Goal: Task Accomplishment & Management: Manage account settings

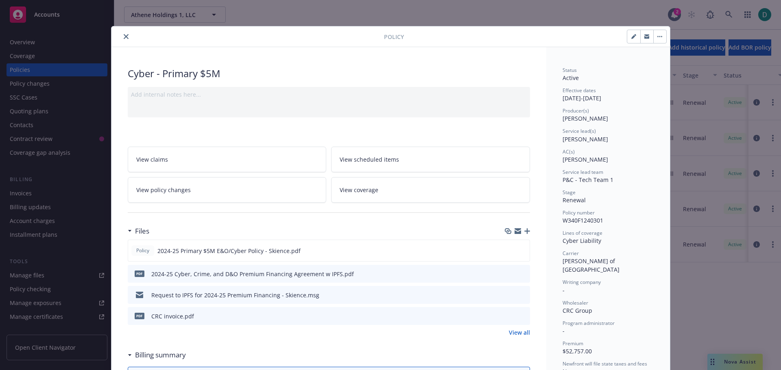
click at [124, 35] on icon "close" at bounding box center [126, 36] width 5 height 5
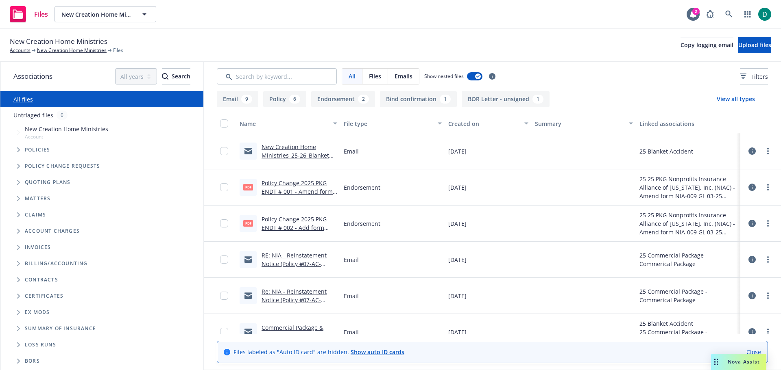
click at [294, 183] on link "Policy Change 2025 PKG ENDT # 001 - Amend form NIA-009 GL 03-25 Vacant Building…" at bounding box center [296, 195] width 71 height 33
click at [310, 259] on div "RE: NIA - Reinstatement Notice (Policy #07-AC-0013379-01-01) ''New Creation Hom…" at bounding box center [299, 259] width 76 height 17
click at [306, 255] on link "RE: NIA - Reinstatement Notice (Policy #07-AC-0013379-01-01) ''New Creation Hom…" at bounding box center [297, 268] width 72 height 33
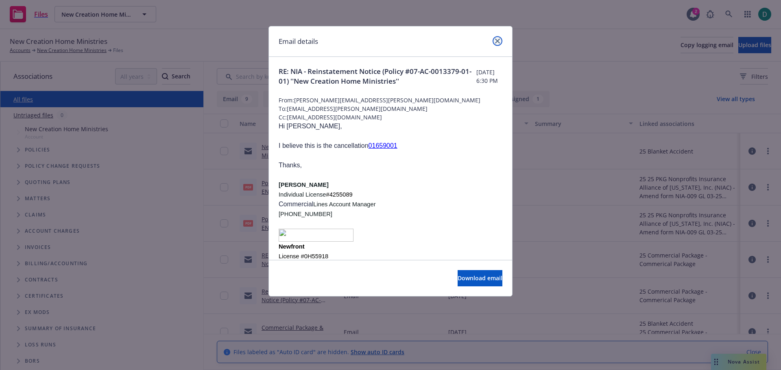
click at [497, 40] on icon "close" at bounding box center [497, 41] width 5 height 5
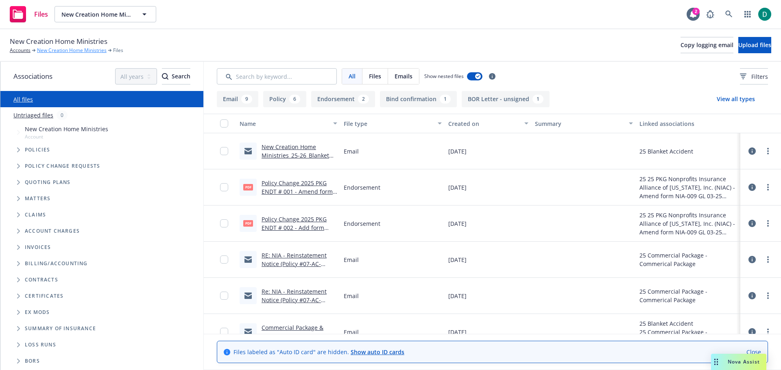
click at [74, 48] on link "New Creation Home Ministries" at bounding box center [72, 50] width 70 height 7
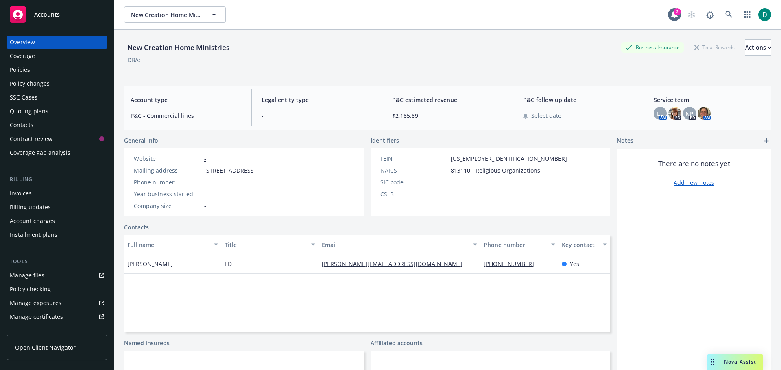
click at [48, 71] on div "Policies" at bounding box center [57, 69] width 94 height 13
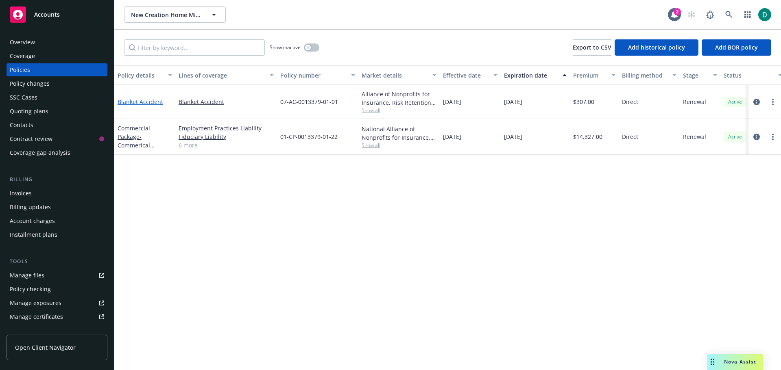
click at [140, 103] on link "Blanket Accident" at bounding box center [140, 102] width 46 height 8
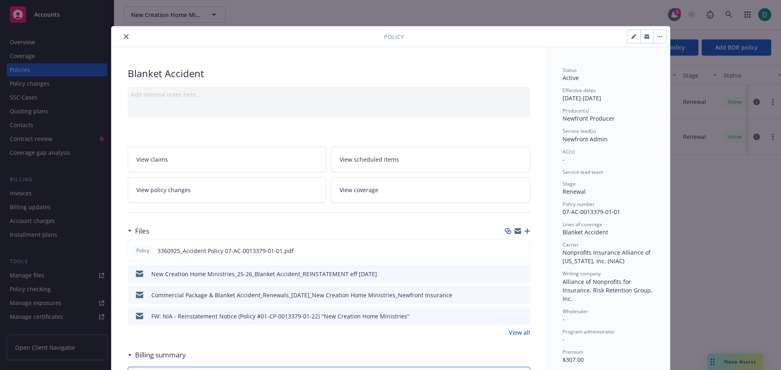
click at [631, 38] on icon "button" at bounding box center [633, 37] width 4 height 4
select select "RENEWAL"
select select "12"
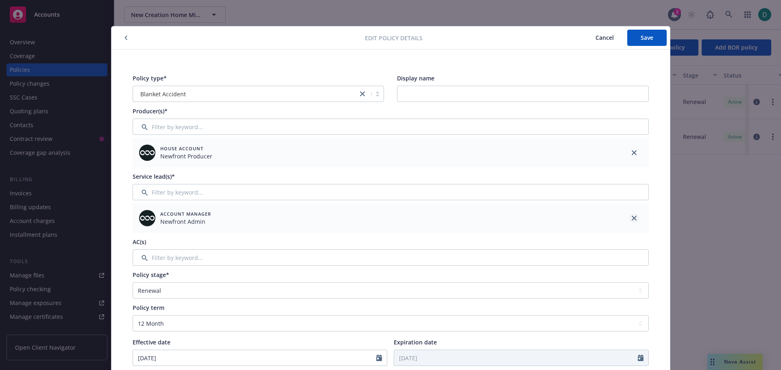
click at [631, 217] on icon "close" at bounding box center [633, 218] width 5 height 5
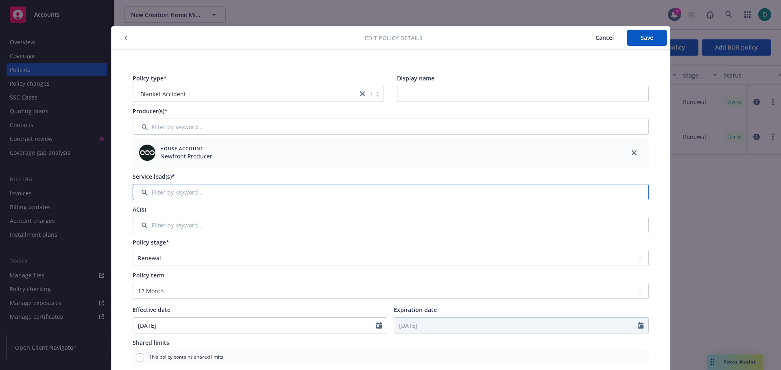
click at [381, 194] on input "Filter by keyword..." at bounding box center [391, 192] width 516 height 16
click at [202, 185] on input "Filter by keyword..." at bounding box center [391, 192] width 516 height 16
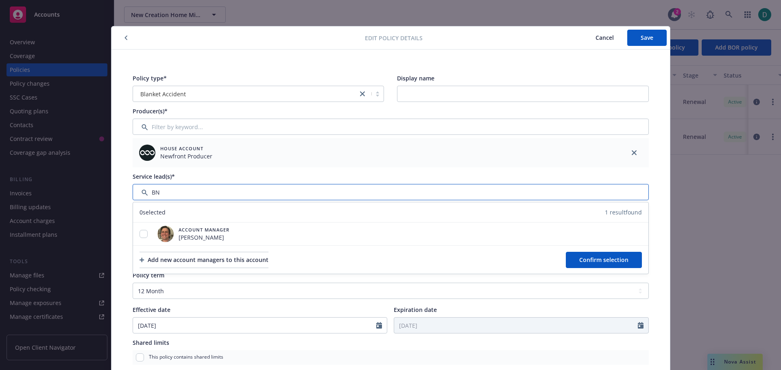
type input "B"
type input "nichol"
click at [140, 237] on input "checkbox" at bounding box center [143, 234] width 8 height 8
checkbox input "true"
click at [598, 263] on span "Confirm selection" at bounding box center [603, 260] width 49 height 8
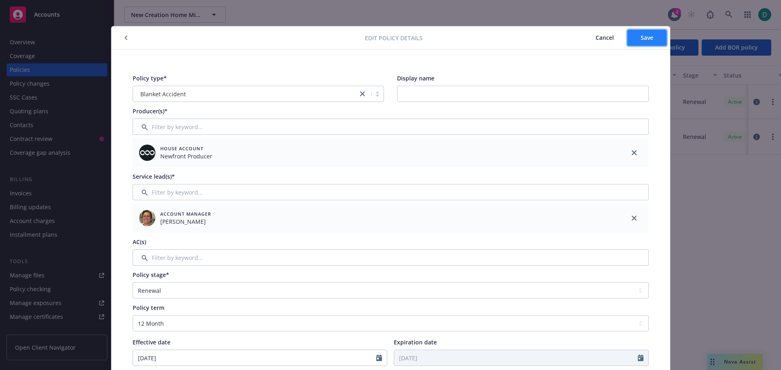
click at [640, 37] on span "Save" at bounding box center [646, 38] width 13 height 8
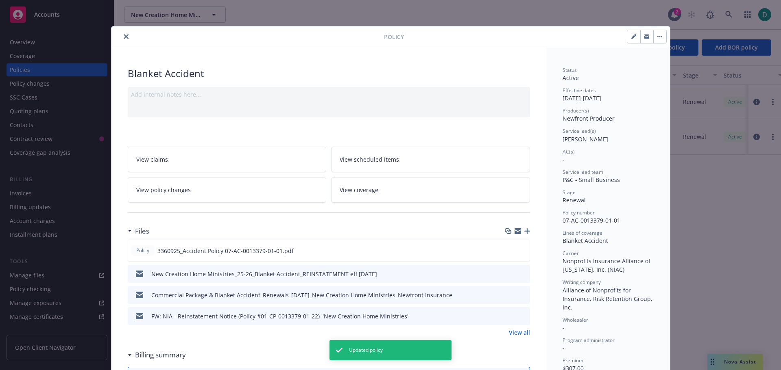
click at [122, 33] on button "close" at bounding box center [126, 37] width 10 height 10
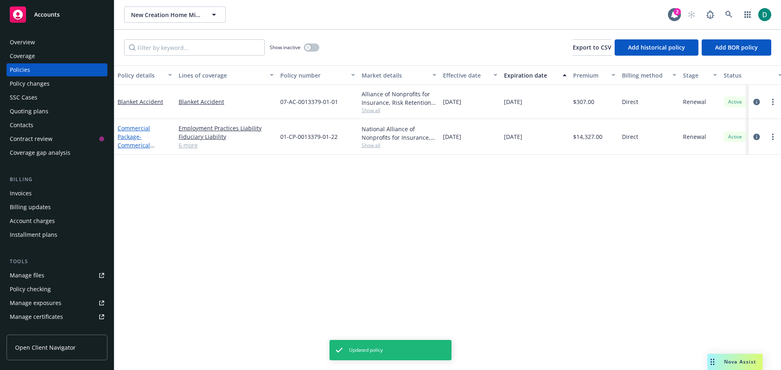
click at [133, 136] on link "Commercial Package - Commerical Package" at bounding box center [133, 140] width 33 height 33
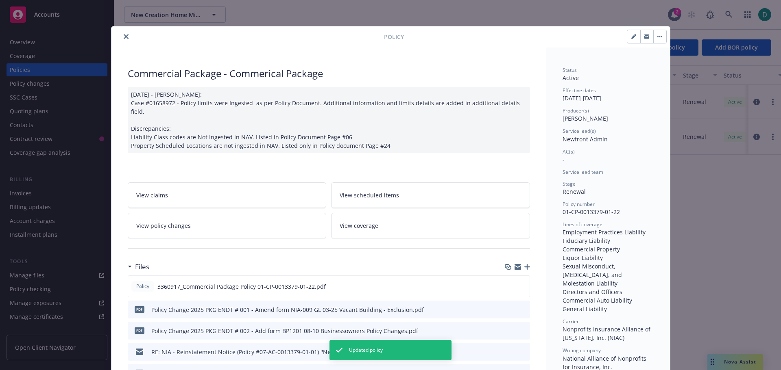
click at [627, 36] on button "button" at bounding box center [633, 36] width 13 height 13
select select "RENEWAL"
select select "12"
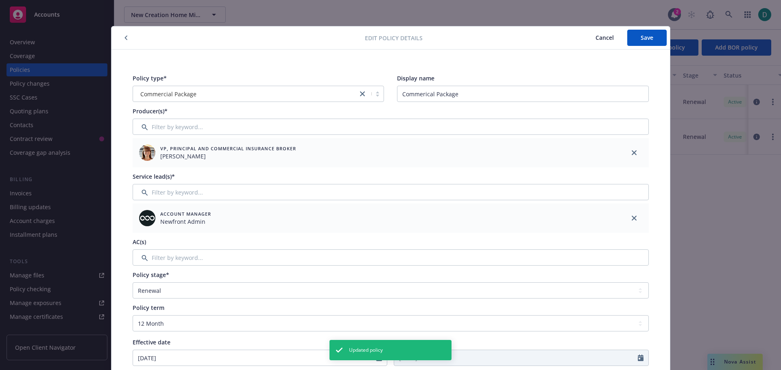
drag, startPoint x: 630, startPoint y: 218, endPoint x: 366, endPoint y: 211, distance: 264.8
click at [615, 218] on div "Account Manager Newfront Admin" at bounding box center [391, 218] width 516 height 29
click at [631, 216] on icon "close" at bounding box center [633, 218] width 5 height 5
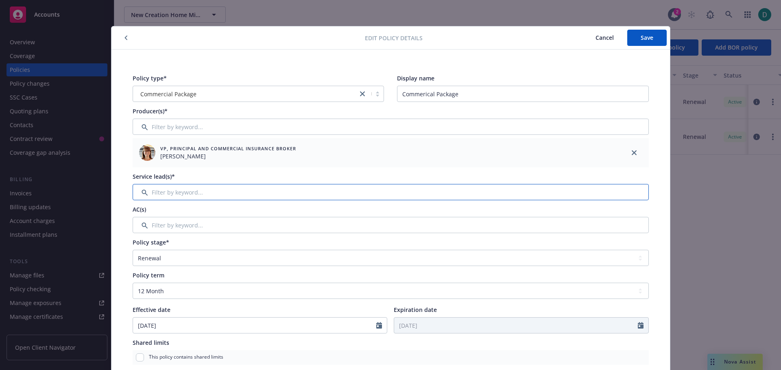
click at [196, 191] on input "Filter by keyword..." at bounding box center [391, 192] width 516 height 16
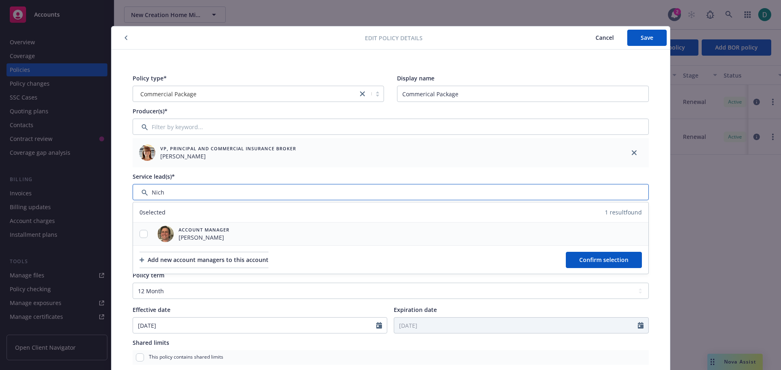
type input "Nich"
drag, startPoint x: 137, startPoint y: 233, endPoint x: 143, endPoint y: 232, distance: 5.4
click at [139, 232] on input "checkbox" at bounding box center [143, 234] width 8 height 8
checkbox input "true"
click at [572, 263] on button "Confirm selection" at bounding box center [604, 260] width 76 height 16
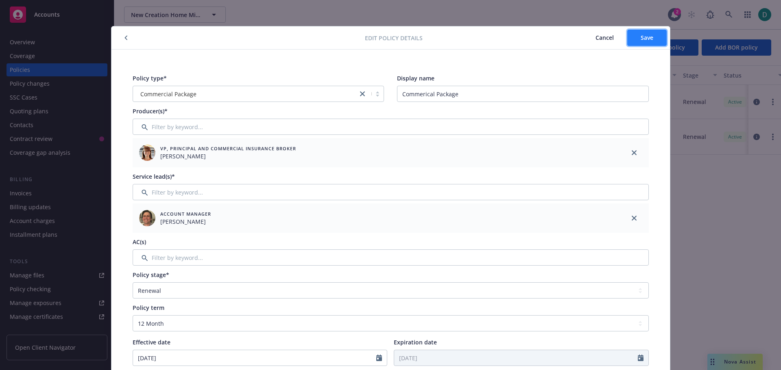
click at [640, 35] on span "Save" at bounding box center [646, 38] width 13 height 8
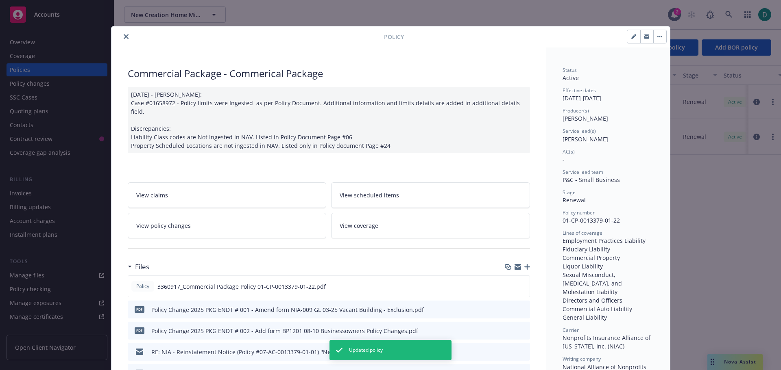
click at [121, 36] on button "close" at bounding box center [126, 37] width 10 height 10
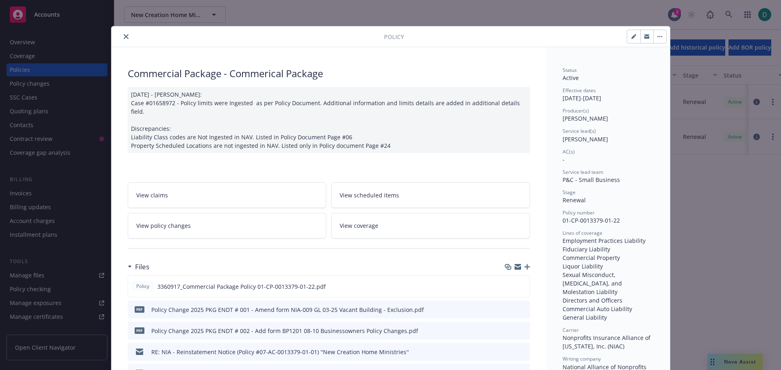
click at [124, 38] on icon "close" at bounding box center [126, 36] width 5 height 5
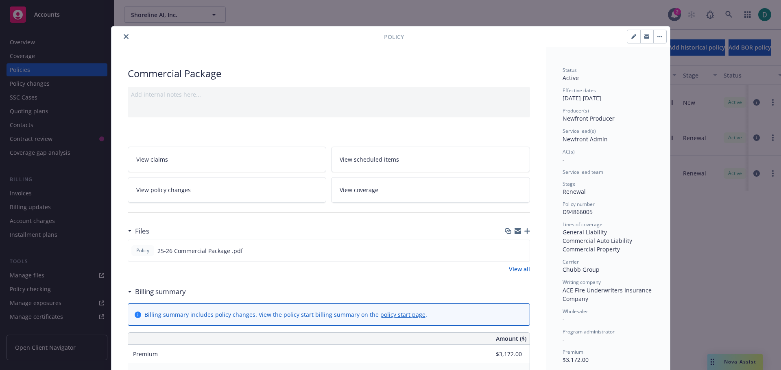
click at [124, 37] on icon "close" at bounding box center [126, 36] width 5 height 5
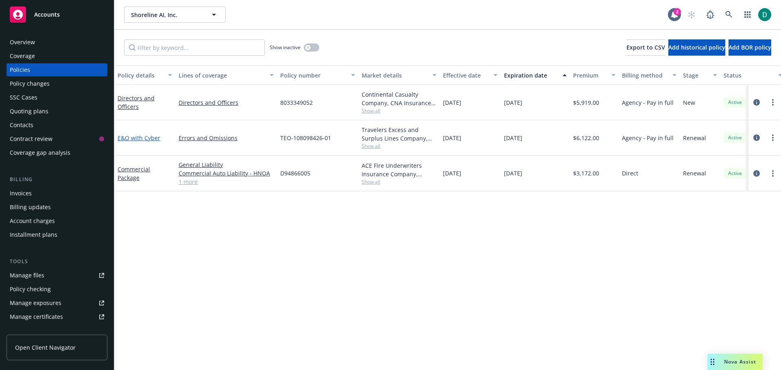
click at [131, 137] on link "E&O with Cyber" at bounding box center [138, 138] width 43 height 8
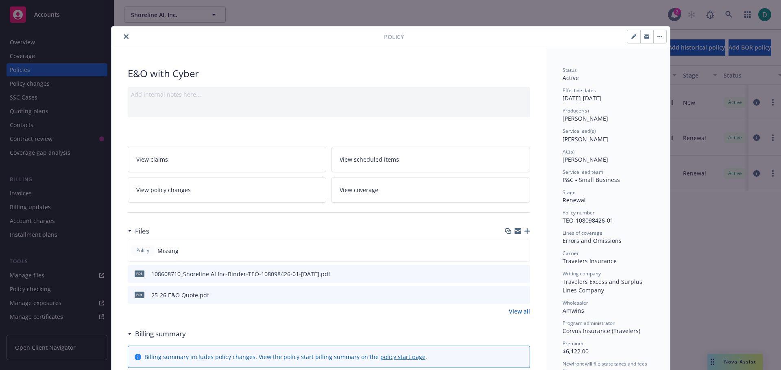
drag, startPoint x: 117, startPoint y: 33, endPoint x: 124, endPoint y: 35, distance: 7.2
click at [119, 33] on div at bounding box center [249, 37] width 269 height 10
click at [125, 36] on icon "close" at bounding box center [126, 36] width 5 height 5
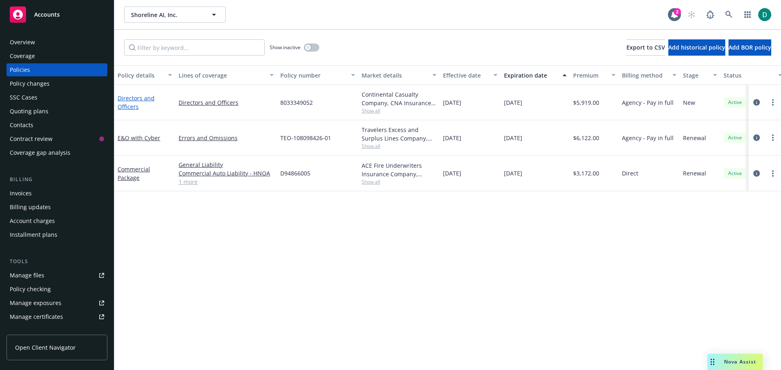
click at [131, 100] on link "Directors and Officers" at bounding box center [135, 102] width 37 height 16
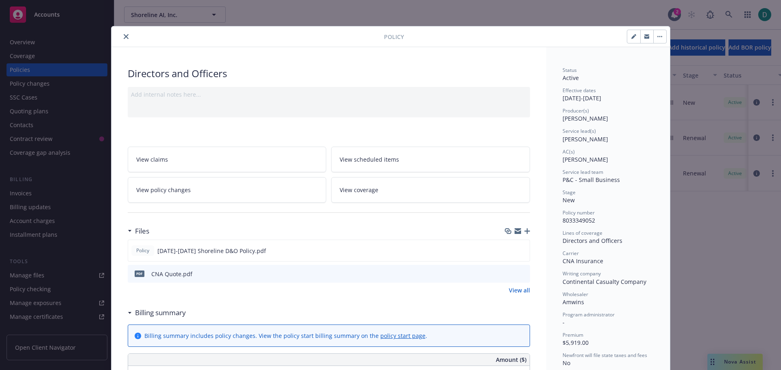
click at [124, 35] on icon "close" at bounding box center [126, 36] width 5 height 5
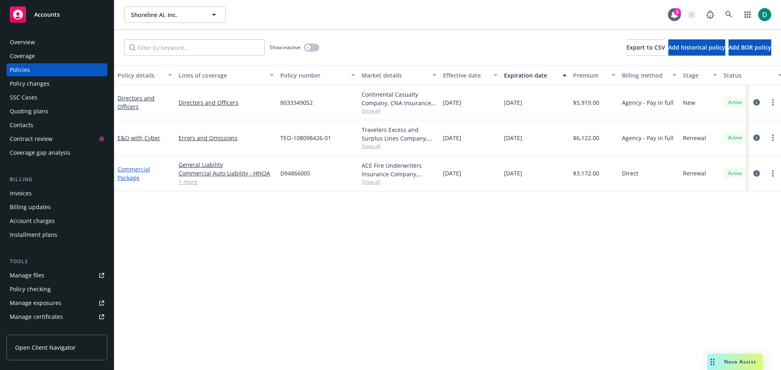
click at [133, 168] on link "Commercial Package" at bounding box center [133, 173] width 33 height 16
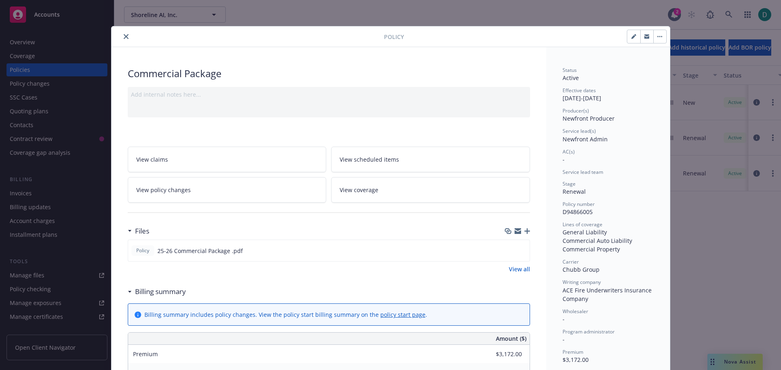
scroll to position [24, 0]
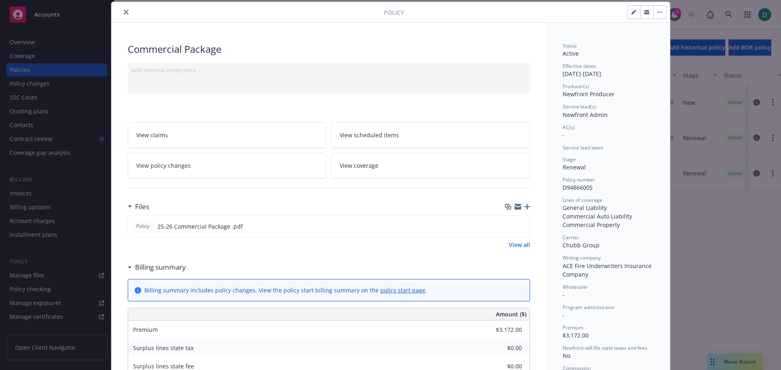
click at [631, 13] on icon "button" at bounding box center [633, 13] width 4 height 4
select select "RENEWAL"
select select "12"
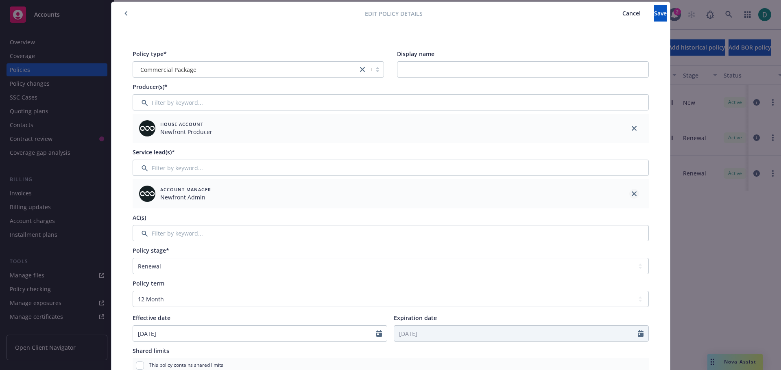
click at [633, 191] on icon "close" at bounding box center [633, 193] width 5 height 5
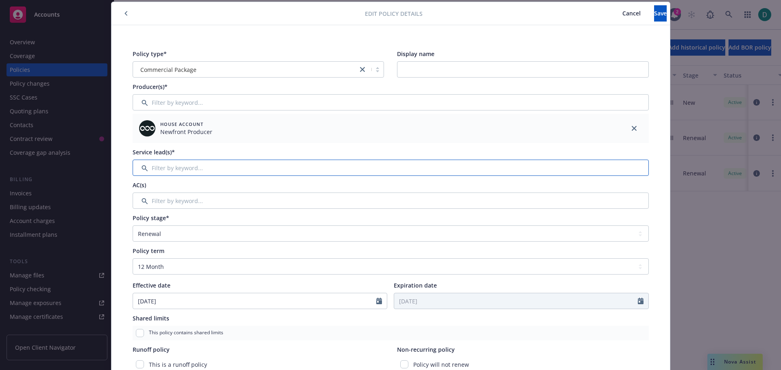
click at [188, 169] on input "Filter by keyword..." at bounding box center [391, 168] width 516 height 16
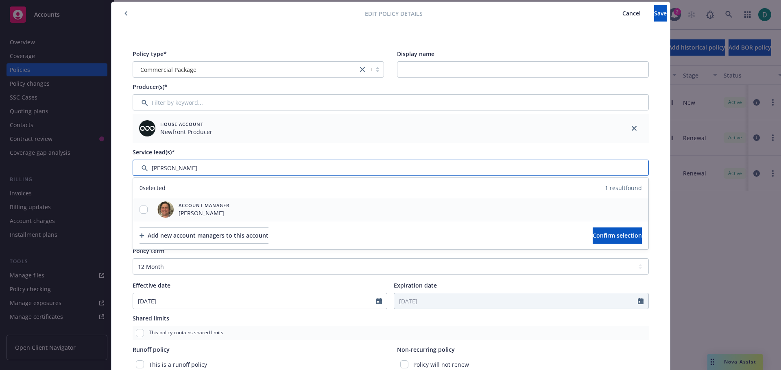
type input "Nichol"
click at [139, 208] on input "checkbox" at bounding box center [143, 210] width 8 height 8
checkbox input "true"
click at [592, 235] on span "Confirm selection" at bounding box center [616, 236] width 49 height 8
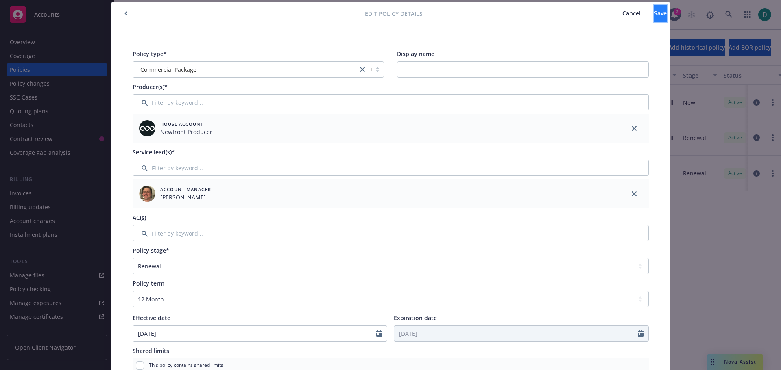
click at [654, 15] on button "Save" at bounding box center [660, 13] width 13 height 16
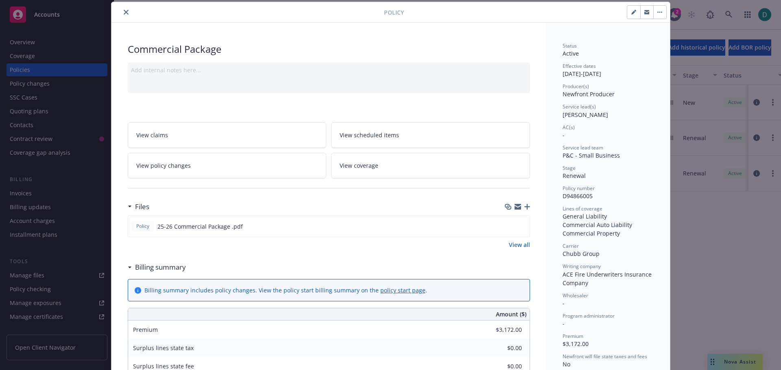
click at [127, 14] on button "close" at bounding box center [126, 12] width 10 height 10
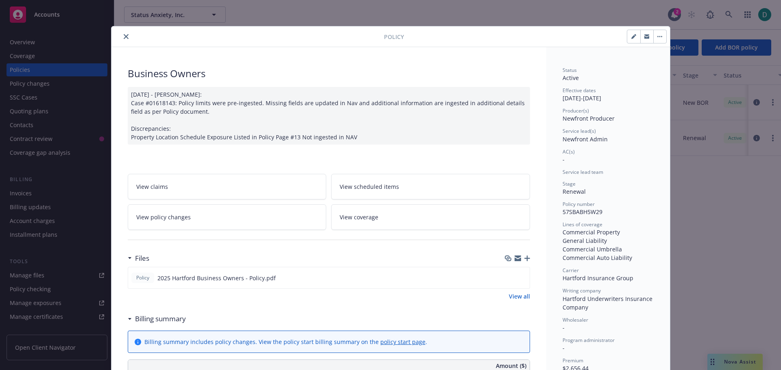
click at [121, 35] on button "close" at bounding box center [126, 37] width 10 height 10
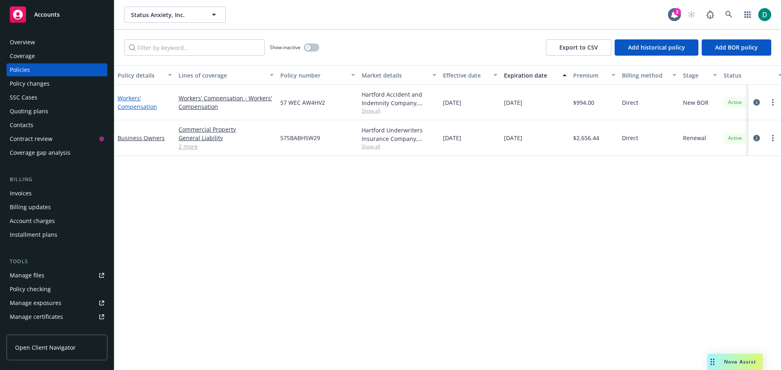
click at [118, 100] on div "Workers' Compensation" at bounding box center [144, 102] width 61 height 35
click at [124, 100] on link "Workers' Compensation" at bounding box center [136, 102] width 39 height 16
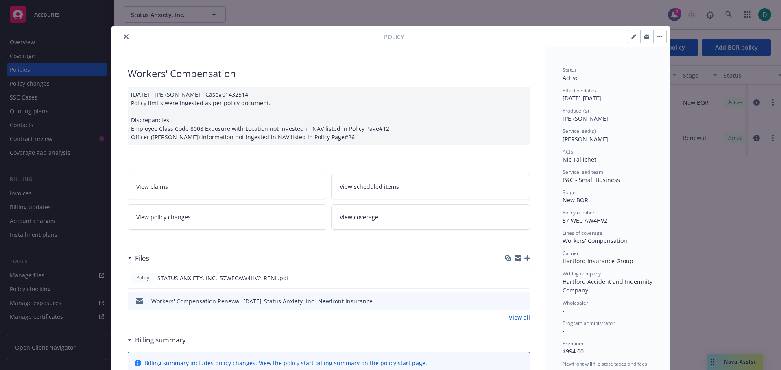
click at [125, 36] on icon "close" at bounding box center [126, 36] width 5 height 5
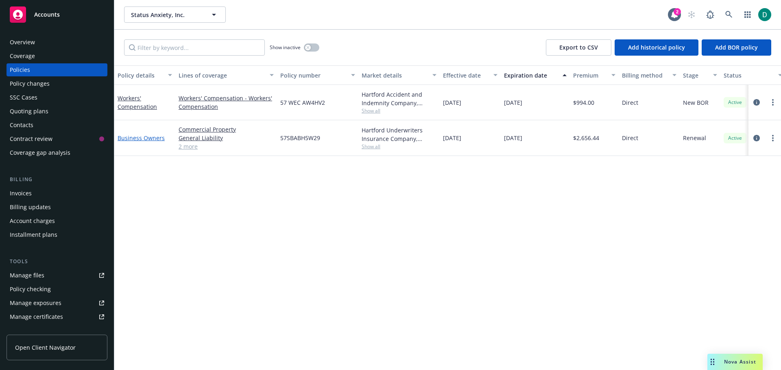
click at [141, 135] on link "Business Owners" at bounding box center [140, 138] width 47 height 8
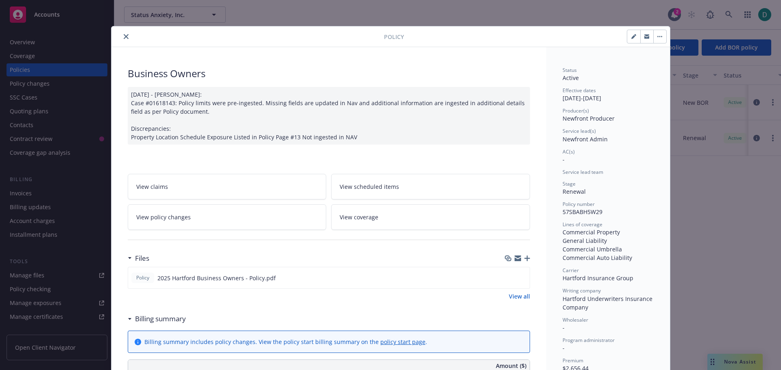
scroll to position [24, 0]
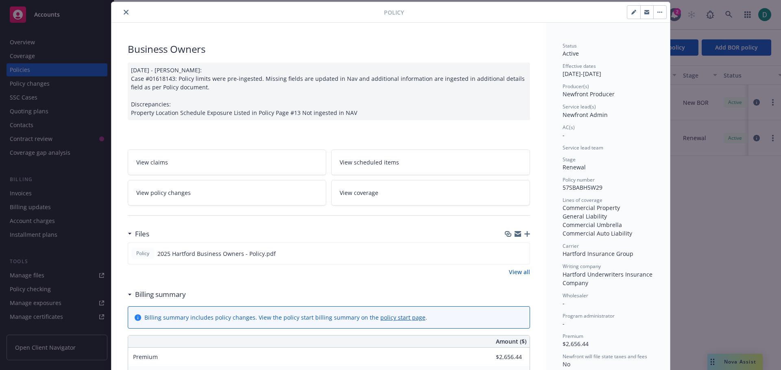
click at [632, 13] on icon "button" at bounding box center [633, 12] width 5 height 5
select select "RENEWAL"
select select "12"
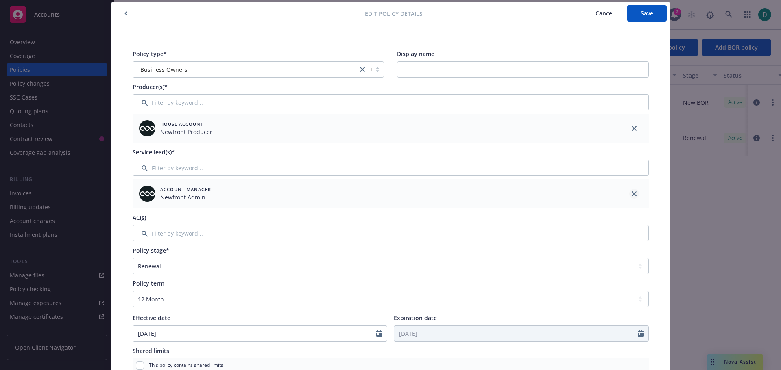
click at [633, 194] on link "close" at bounding box center [634, 194] width 10 height 10
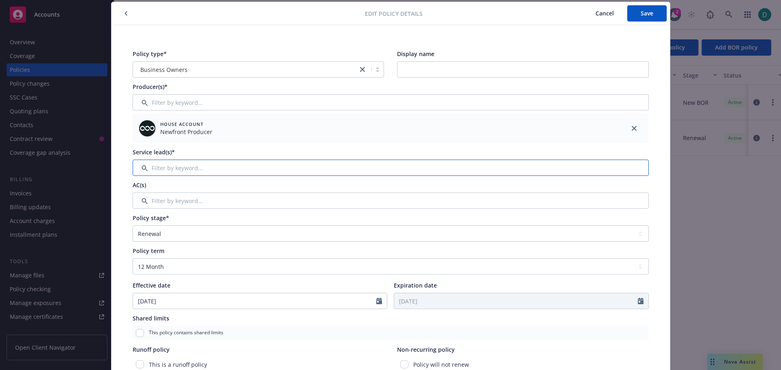
click at [170, 170] on input "Filter by keyword..." at bounding box center [391, 168] width 516 height 16
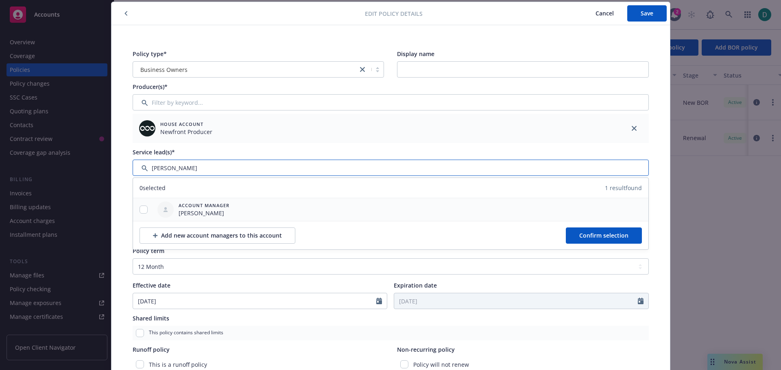
type input "Shelly"
click at [140, 211] on input "checkbox" at bounding box center [143, 210] width 8 height 8
checkbox input "true"
click at [607, 235] on span "Confirm selection" at bounding box center [603, 236] width 49 height 8
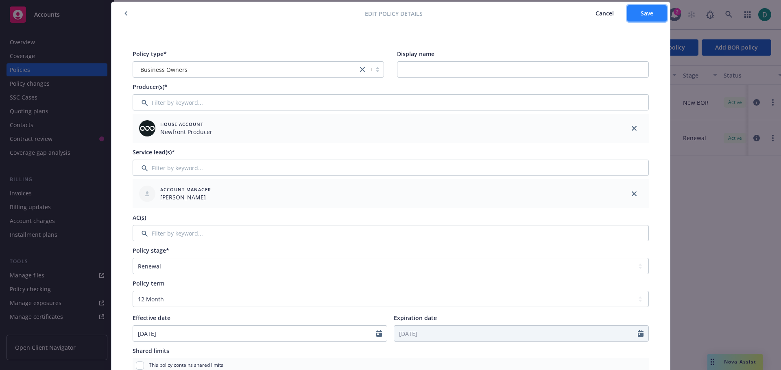
click at [648, 13] on span "Save" at bounding box center [646, 13] width 13 height 8
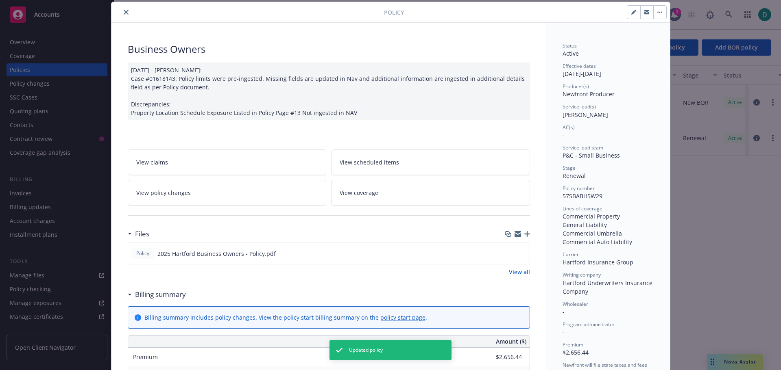
click at [124, 14] on icon "close" at bounding box center [126, 12] width 5 height 5
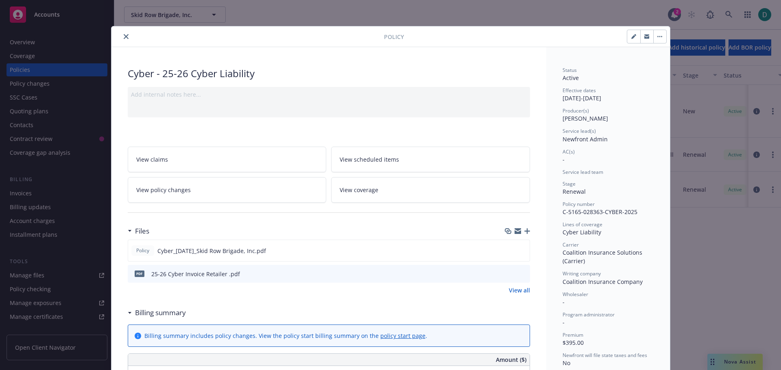
click at [124, 35] on icon "close" at bounding box center [126, 36] width 5 height 5
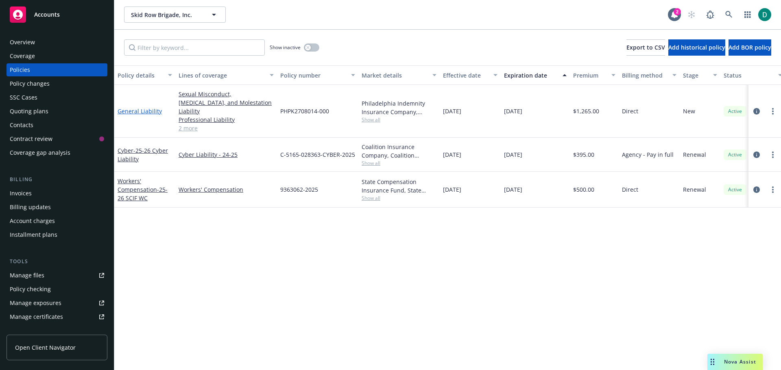
click at [142, 107] on link "General Liability" at bounding box center [139, 111] width 44 height 8
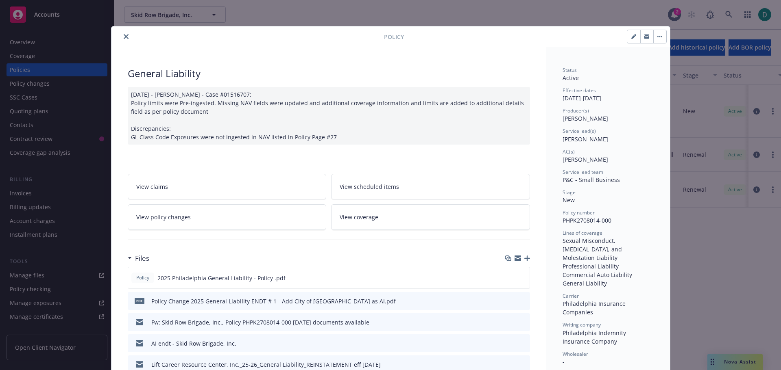
click at [124, 36] on icon "close" at bounding box center [126, 36] width 5 height 5
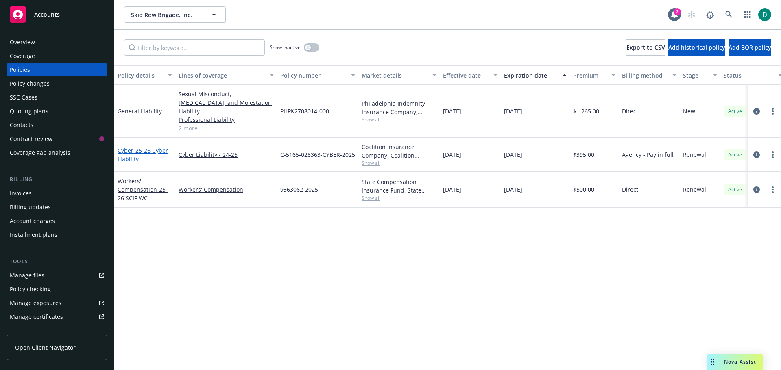
click at [134, 147] on span "- 25-26 Cyber Liability" at bounding box center [142, 155] width 50 height 16
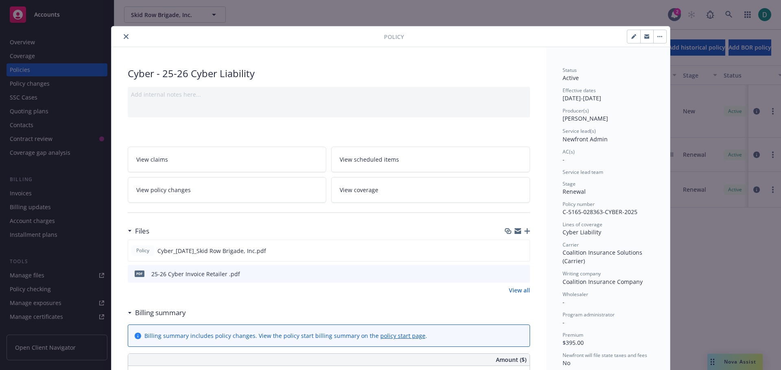
scroll to position [24, 0]
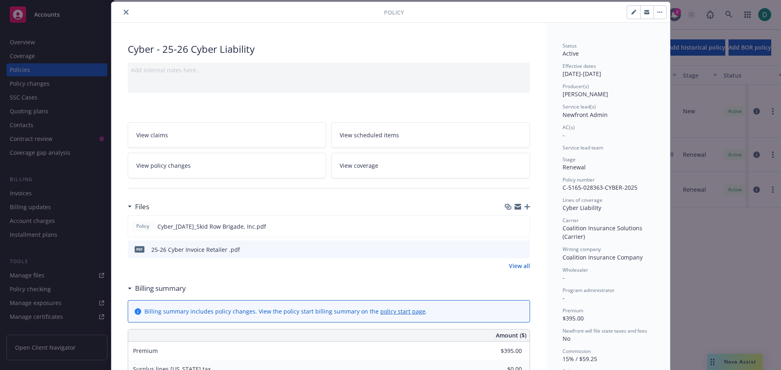
click at [628, 9] on button "button" at bounding box center [633, 12] width 13 height 13
select select "RENEWAL"
select select "12"
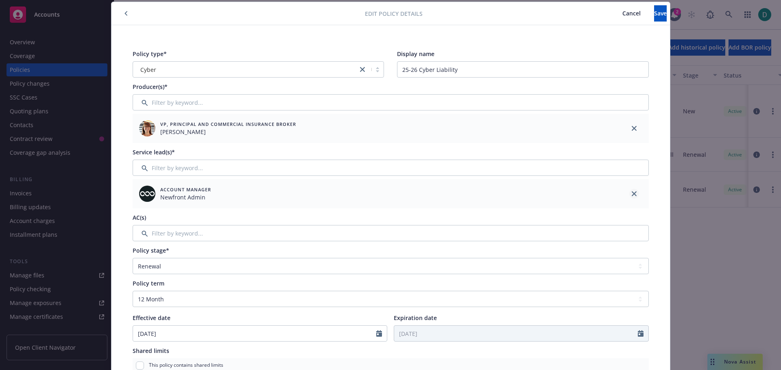
click at [629, 192] on link "close" at bounding box center [634, 194] width 10 height 10
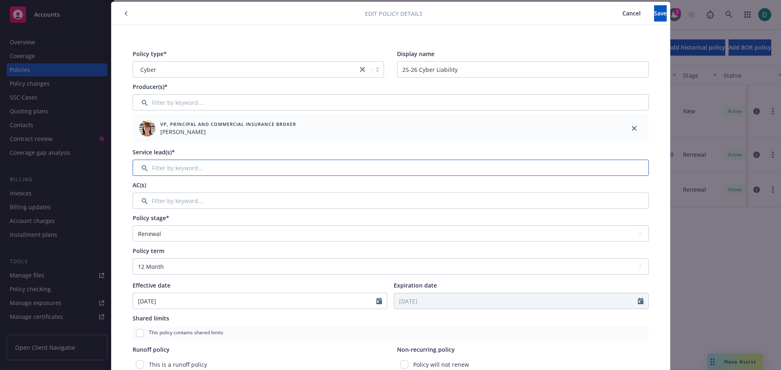
click at [178, 165] on input "Filter by keyword..." at bounding box center [391, 168] width 516 height 16
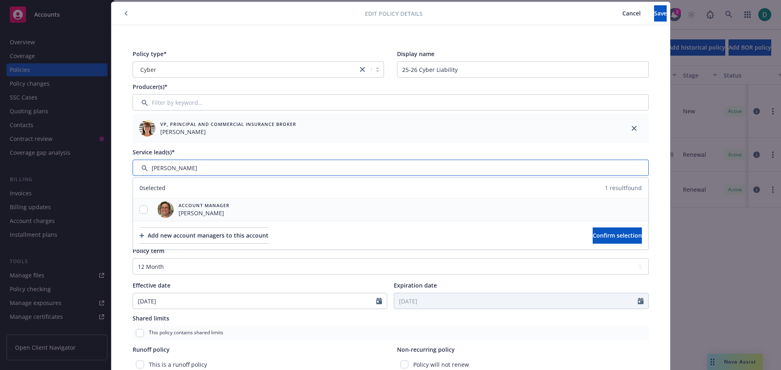
type input "Nicholas"
click at [142, 212] on input "checkbox" at bounding box center [143, 210] width 8 height 8
checkbox input "true"
click at [592, 231] on button "Confirm selection" at bounding box center [616, 236] width 49 height 16
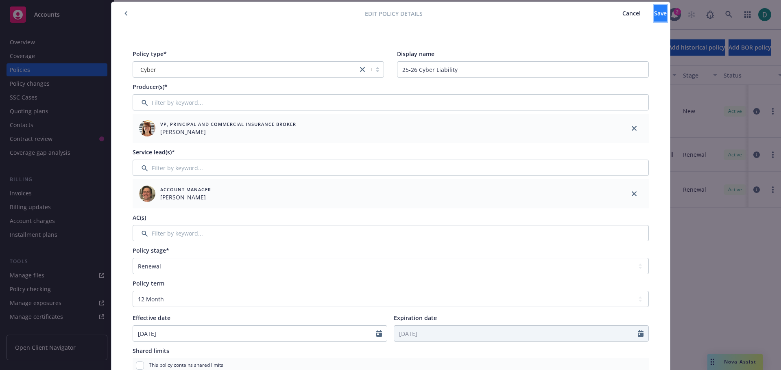
click at [654, 11] on button "Save" at bounding box center [660, 13] width 13 height 16
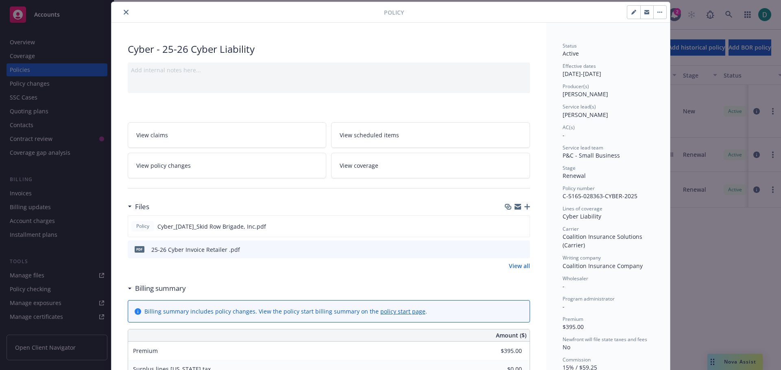
click at [124, 14] on icon "close" at bounding box center [126, 12] width 5 height 5
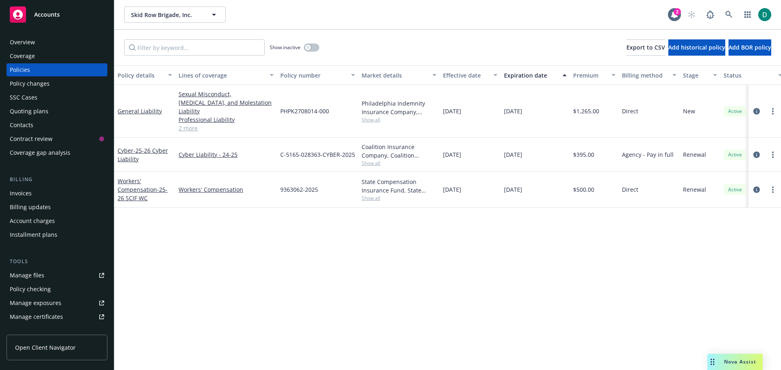
click at [275, 221] on div "Policy details Lines of coverage Policy number Market details Effective date Ex…" at bounding box center [447, 217] width 666 height 305
click at [144, 108] on link "General Liability" at bounding box center [139, 111] width 44 height 8
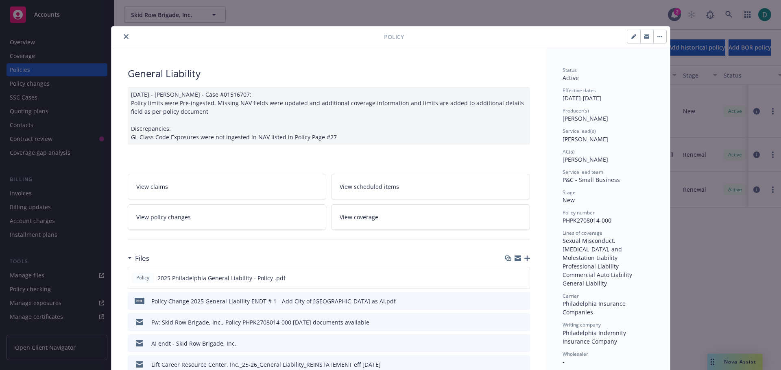
click at [124, 35] on icon "close" at bounding box center [126, 36] width 5 height 5
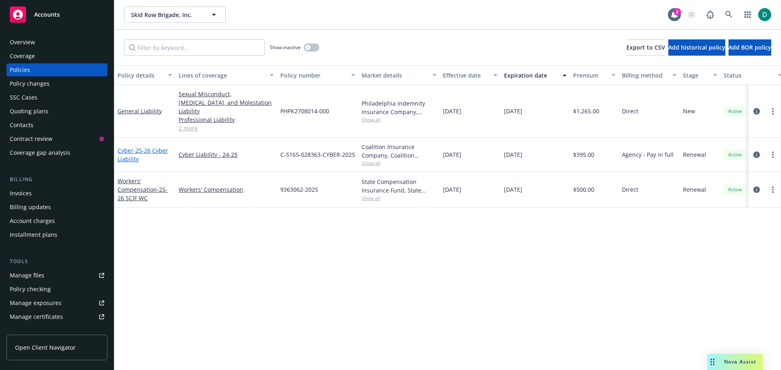
click at [140, 147] on span "- 25-26 Cyber Liability" at bounding box center [142, 155] width 50 height 16
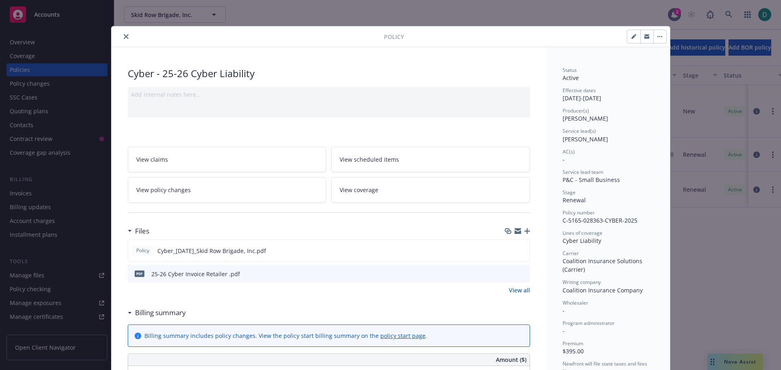
drag, startPoint x: 122, startPoint y: 37, endPoint x: 82, endPoint y: 59, distance: 45.3
click at [124, 37] on icon "close" at bounding box center [126, 36] width 5 height 5
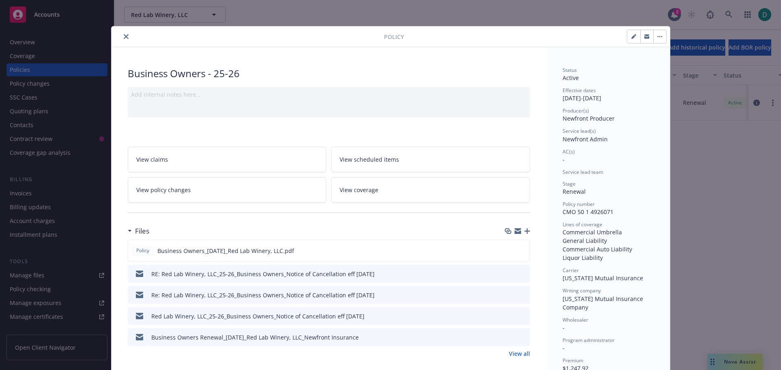
click at [127, 38] on button "close" at bounding box center [126, 37] width 10 height 10
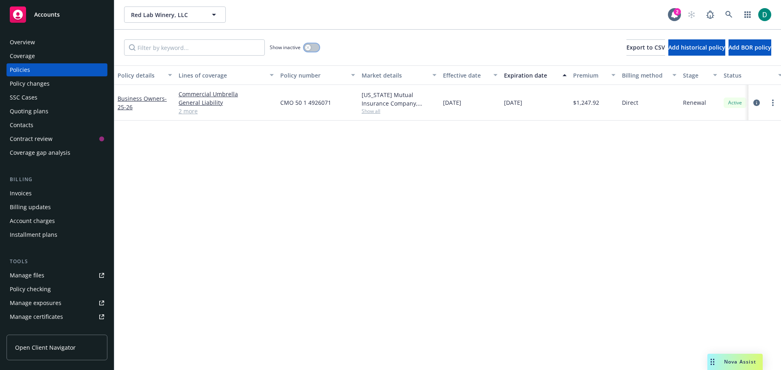
click at [313, 48] on button "button" at bounding box center [311, 48] width 15 height 8
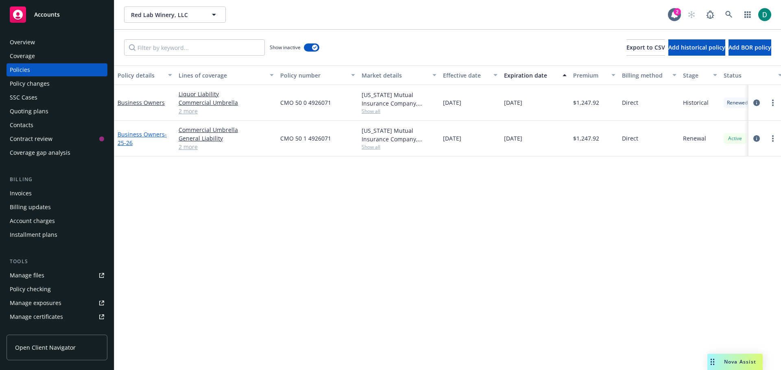
click at [144, 133] on link "Business Owners - 25-26" at bounding box center [141, 139] width 49 height 16
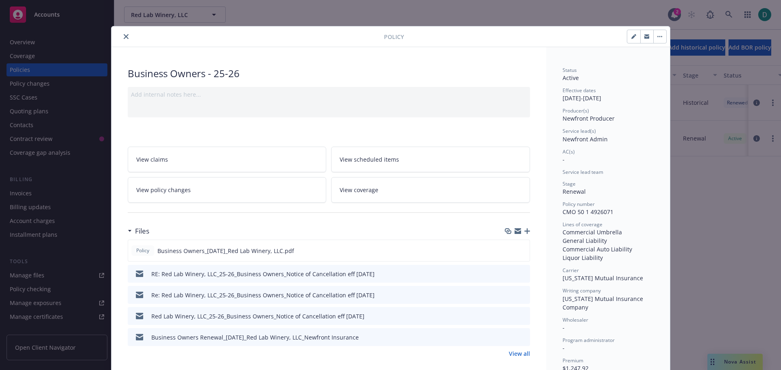
scroll to position [24, 0]
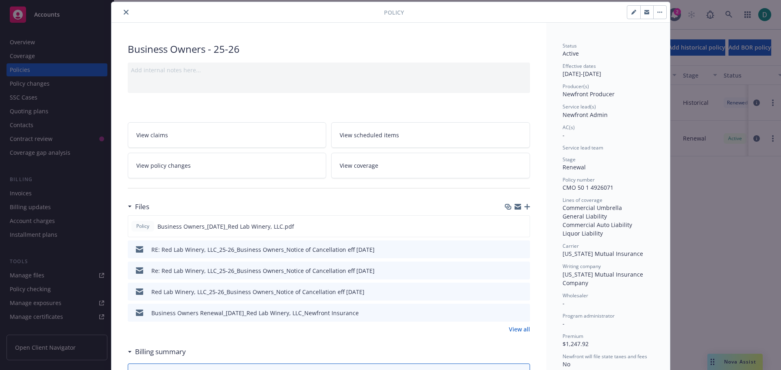
click at [124, 13] on icon "close" at bounding box center [126, 12] width 5 height 5
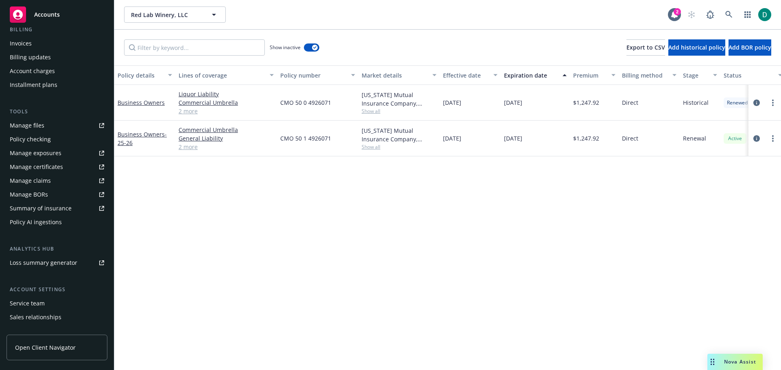
scroll to position [187, 0]
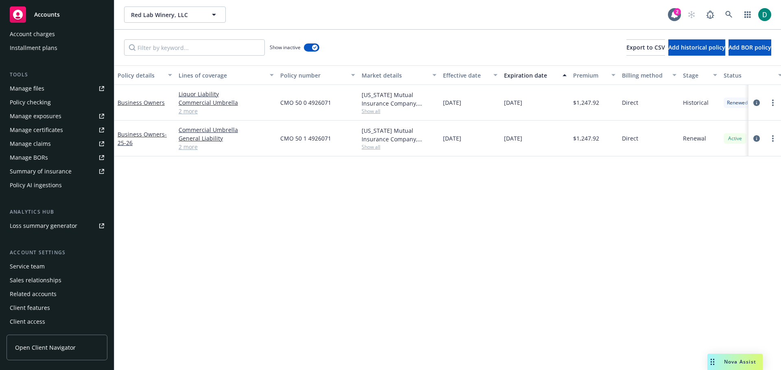
click at [33, 266] on div "Service team" at bounding box center [27, 266] width 35 height 13
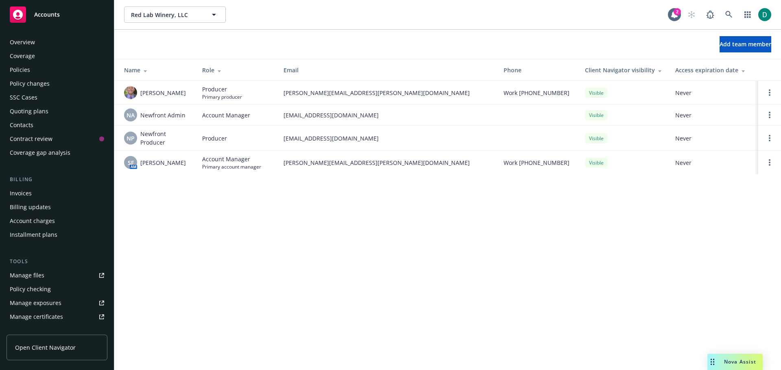
click at [24, 66] on div "Policies" at bounding box center [20, 69] width 20 height 13
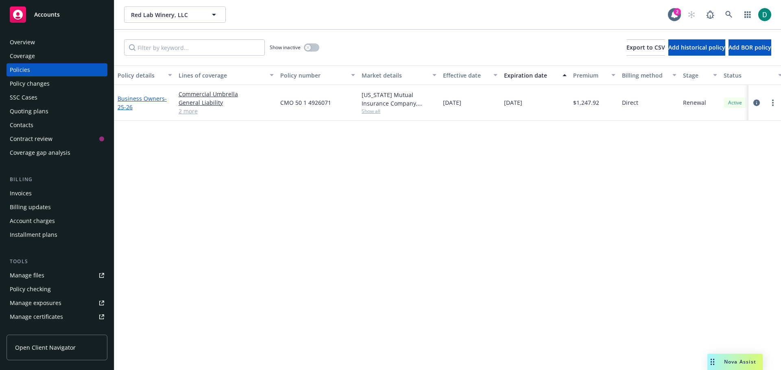
click at [129, 98] on link "Business Owners - 25-26" at bounding box center [141, 103] width 49 height 16
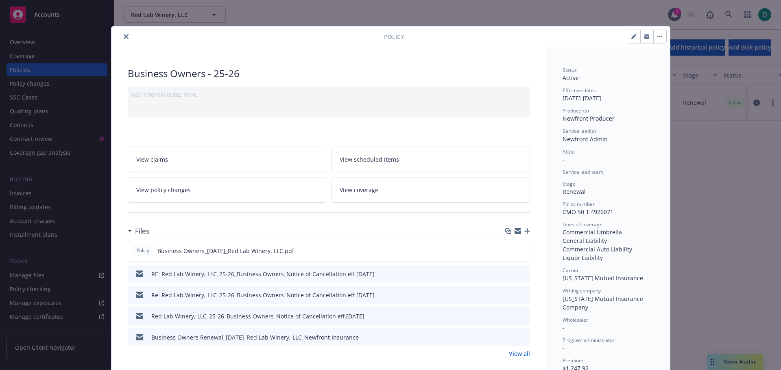
scroll to position [24, 0]
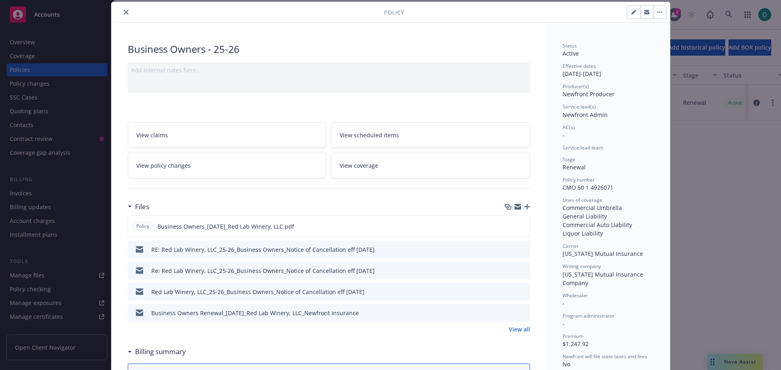
click at [634, 7] on button "button" at bounding box center [633, 12] width 13 height 13
select select "RENEWAL"
select select "12"
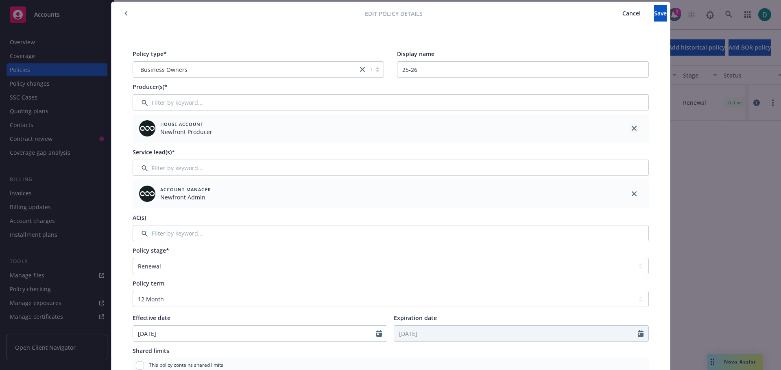
click at [629, 129] on link "close" at bounding box center [634, 129] width 10 height 10
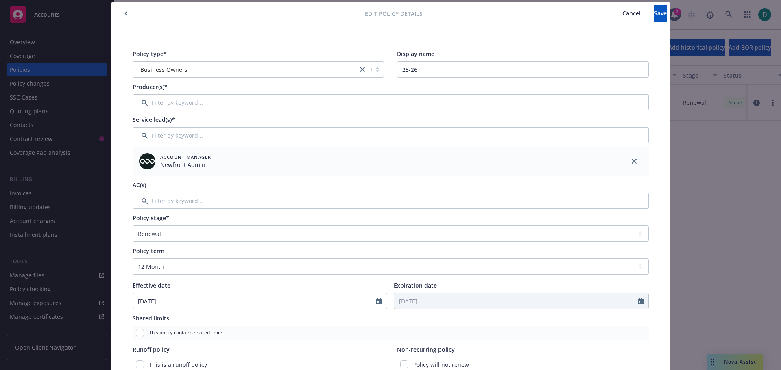
drag, startPoint x: 633, startPoint y: 160, endPoint x: 625, endPoint y: 157, distance: 8.8
click at [632, 160] on link "close" at bounding box center [634, 162] width 10 height 10
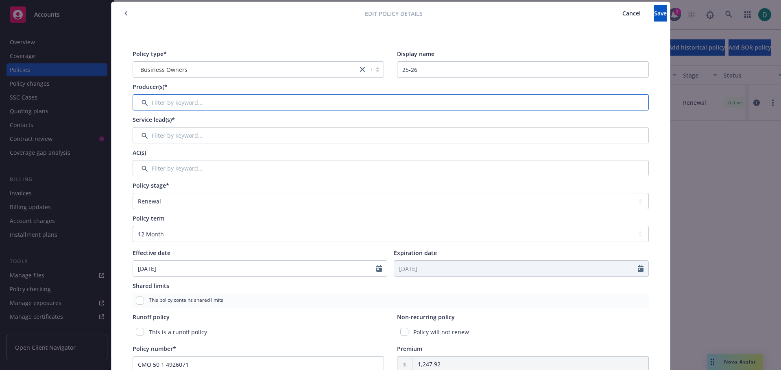
click at [236, 100] on input "Filter by keyword..." at bounding box center [391, 102] width 516 height 16
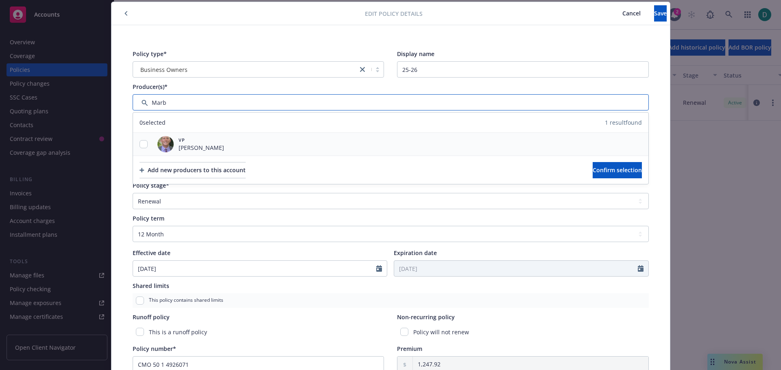
type input "Marb"
click at [141, 143] on input "checkbox" at bounding box center [143, 144] width 8 height 8
checkbox input "true"
click at [592, 169] on span "Confirm selection" at bounding box center [616, 170] width 49 height 8
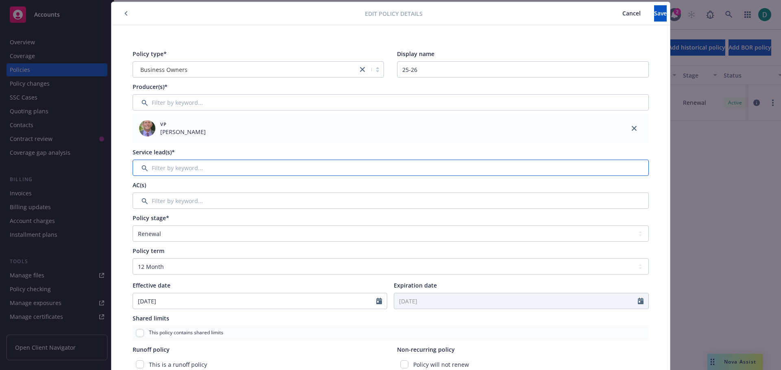
click at [165, 170] on input "Filter by keyword..." at bounding box center [391, 168] width 516 height 16
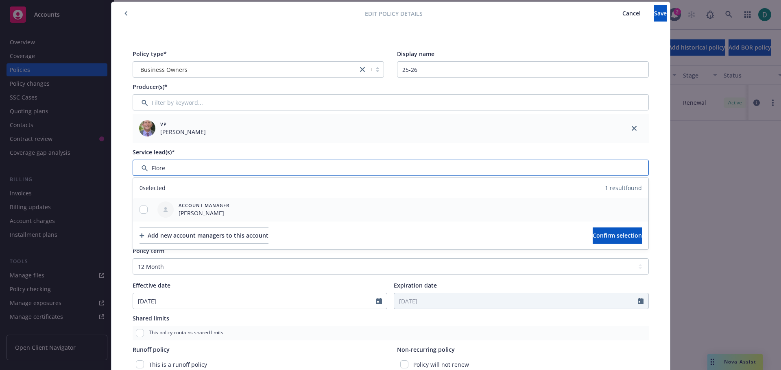
type input "Flore"
drag, startPoint x: 141, startPoint y: 211, endPoint x: 339, endPoint y: 218, distance: 199.0
click at [141, 211] on input "checkbox" at bounding box center [143, 210] width 8 height 8
checkbox input "true"
click at [592, 233] on span "Confirm selection" at bounding box center [616, 236] width 49 height 8
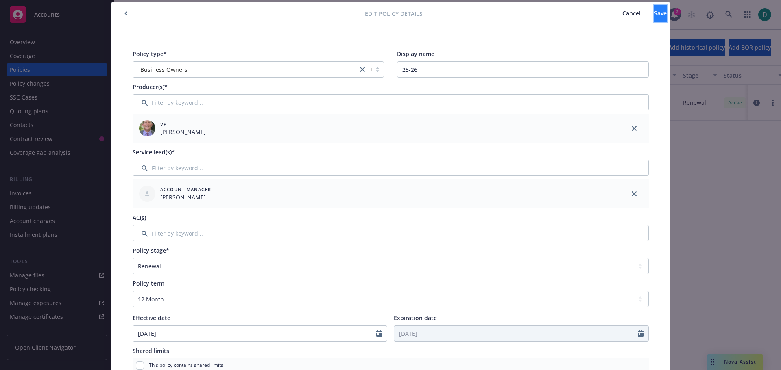
click at [654, 15] on span "Save" at bounding box center [660, 13] width 13 height 8
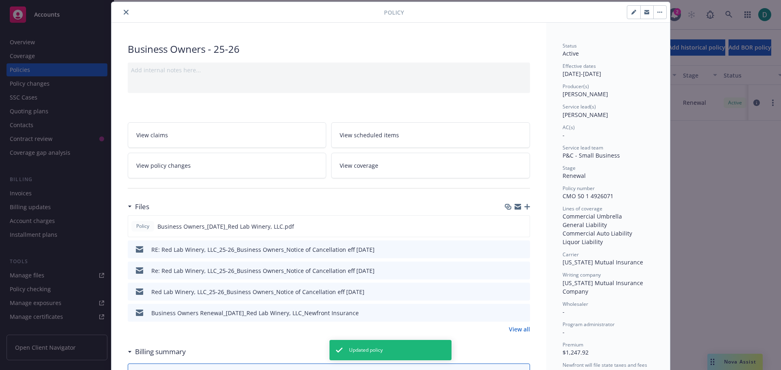
click at [121, 10] on button "close" at bounding box center [126, 12] width 10 height 10
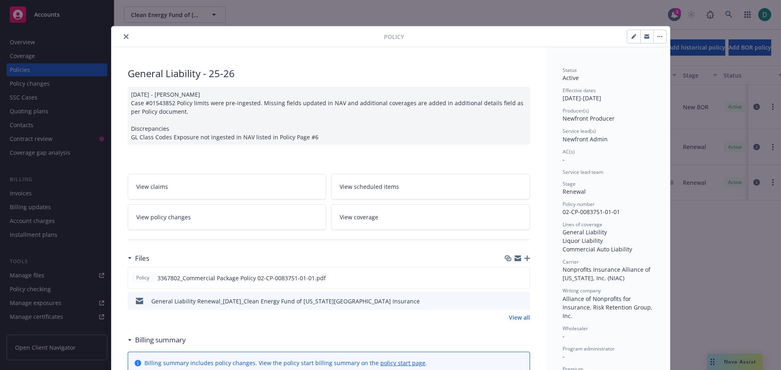
click at [124, 37] on icon "close" at bounding box center [126, 36] width 5 height 5
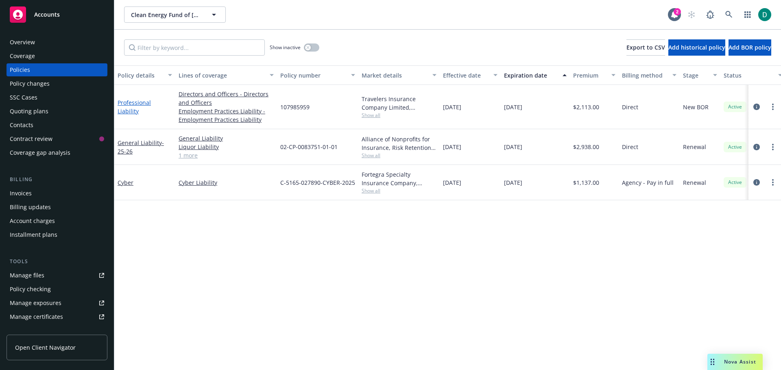
click at [148, 108] on link "Professional Liability" at bounding box center [133, 107] width 33 height 16
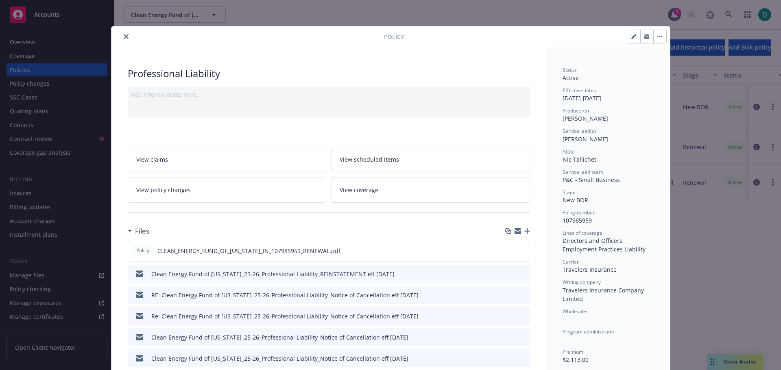
click at [126, 37] on button "close" at bounding box center [126, 37] width 10 height 10
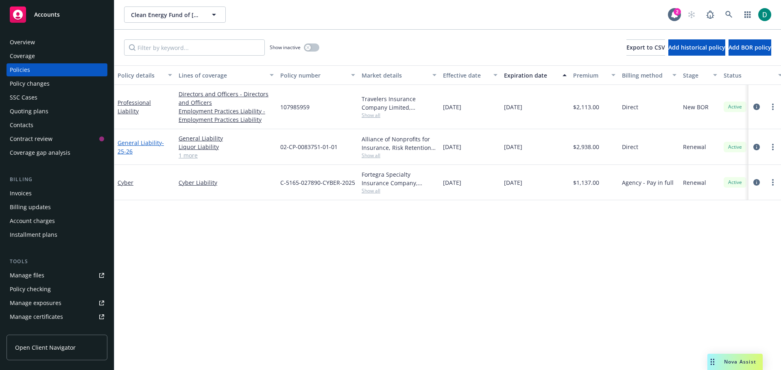
click at [124, 143] on link "General Liability - 25-26" at bounding box center [140, 147] width 46 height 16
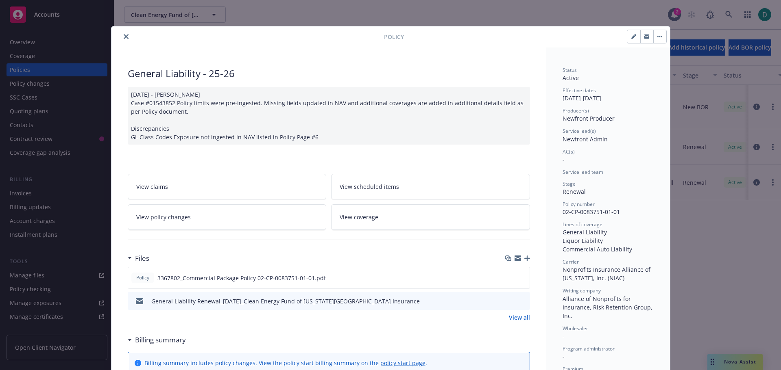
scroll to position [24, 0]
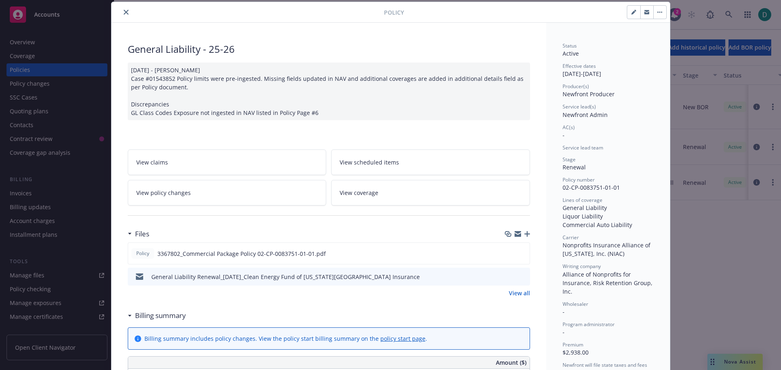
click at [631, 12] on icon "button" at bounding box center [633, 12] width 5 height 5
select select "RENEWAL"
select select "12"
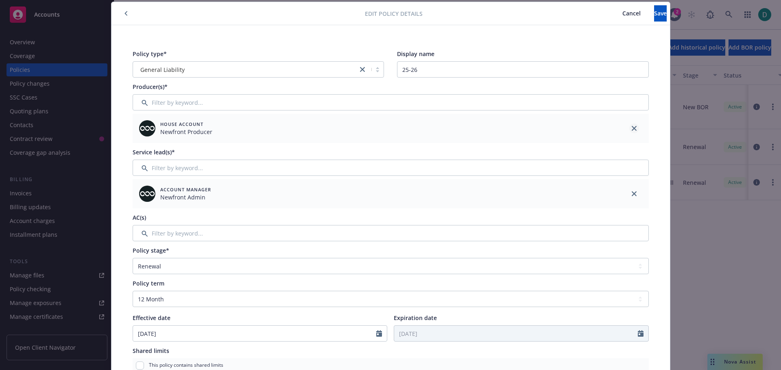
click at [631, 129] on icon "close" at bounding box center [633, 128] width 5 height 5
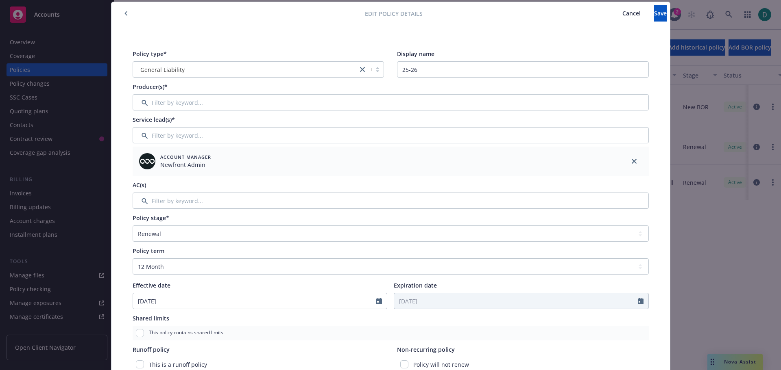
drag, startPoint x: 631, startPoint y: 163, endPoint x: 407, endPoint y: 132, distance: 226.1
click at [629, 163] on link "close" at bounding box center [634, 162] width 10 height 10
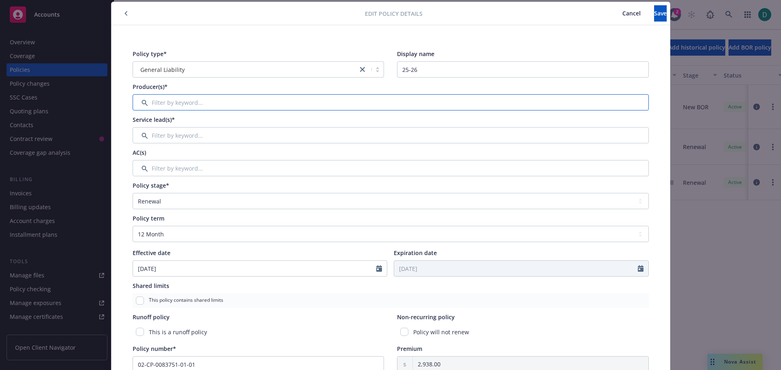
click at [251, 106] on input "Filter by keyword..." at bounding box center [391, 102] width 516 height 16
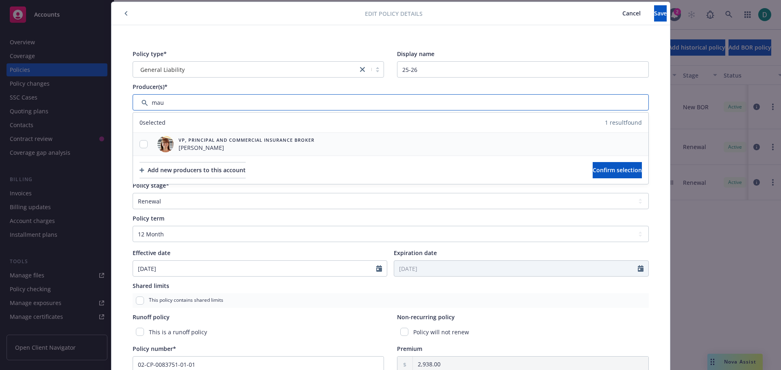
type input "mau"
click at [143, 143] on input "checkbox" at bounding box center [143, 144] width 8 height 8
checkbox input "true"
click at [592, 176] on button "Confirm selection" at bounding box center [616, 170] width 49 height 16
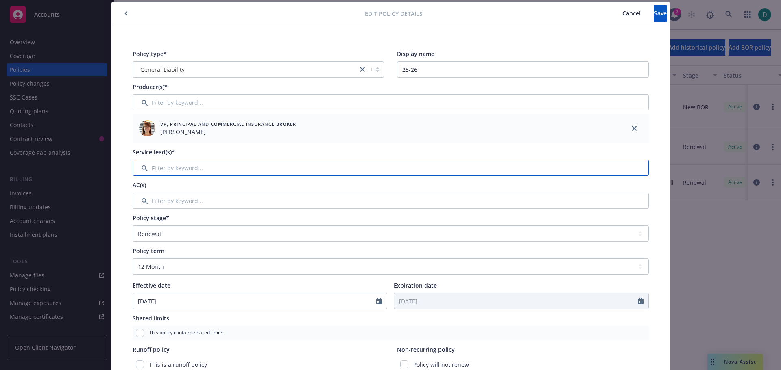
click at [184, 169] on input "Filter by keyword..." at bounding box center [391, 168] width 516 height 16
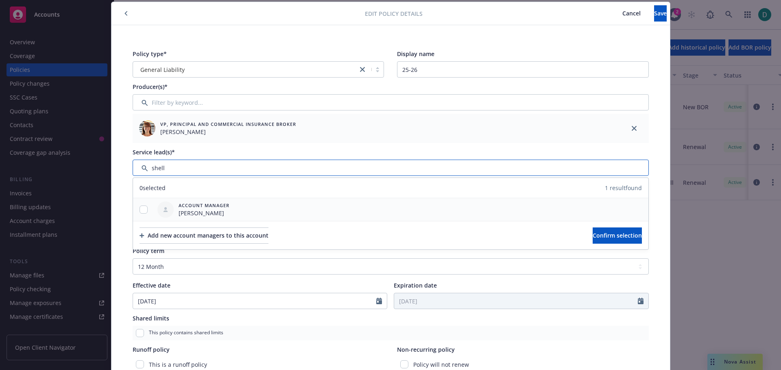
type input "shell"
click at [143, 209] on input "checkbox" at bounding box center [143, 210] width 8 height 8
checkbox input "true"
click at [620, 236] on span "Confirm selection" at bounding box center [616, 236] width 49 height 8
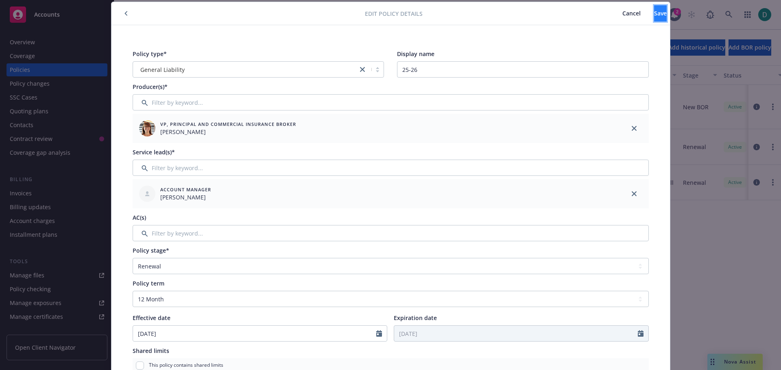
click at [654, 15] on button "Save" at bounding box center [660, 13] width 13 height 16
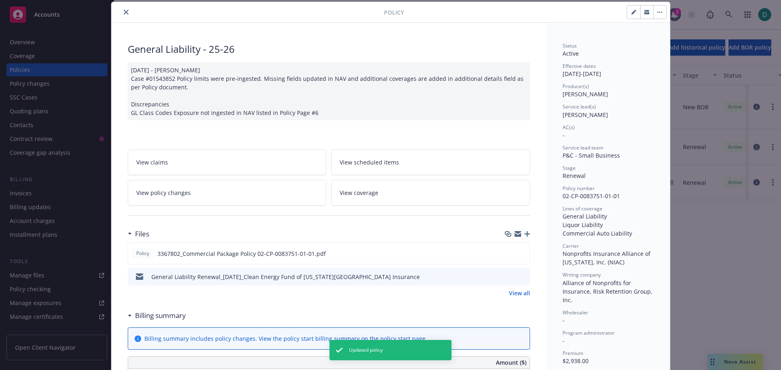
click at [121, 12] on button "close" at bounding box center [126, 12] width 10 height 10
